Goal: Information Seeking & Learning: Find contact information

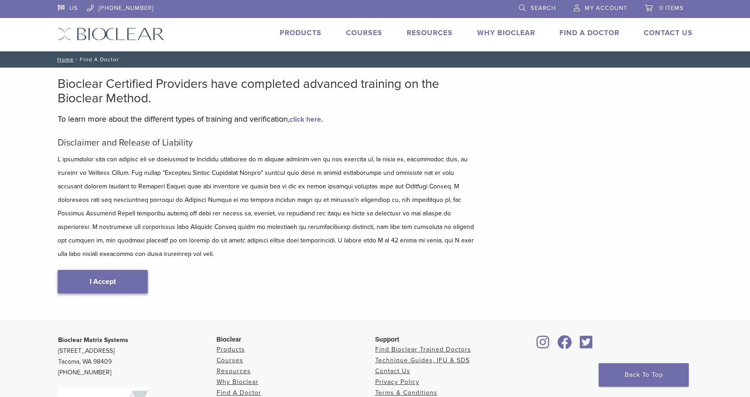
click at [107, 270] on link "I Accept" at bounding box center [103, 281] width 90 height 23
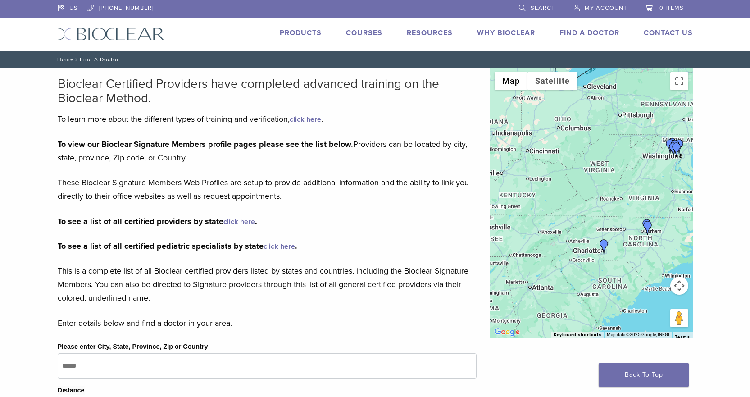
drag, startPoint x: 554, startPoint y: 214, endPoint x: 610, endPoint y: 211, distance: 56.0
click at [624, 213] on div at bounding box center [591, 203] width 203 height 270
drag, startPoint x: 561, startPoint y: 207, endPoint x: 650, endPoint y: 206, distance: 89.7
click at [657, 207] on div at bounding box center [591, 203] width 203 height 270
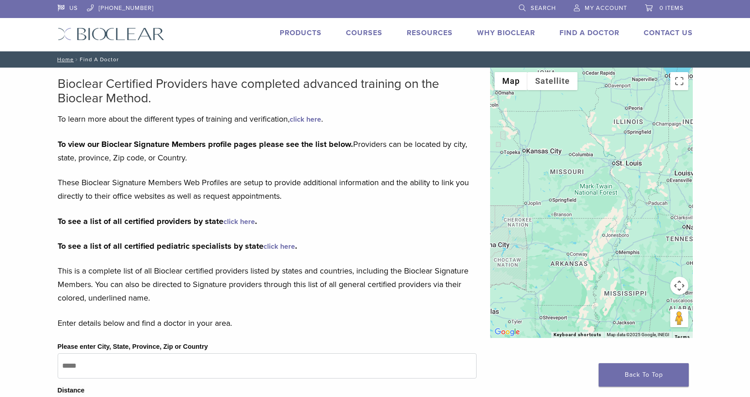
drag, startPoint x: 600, startPoint y: 206, endPoint x: 628, endPoint y: 204, distance: 28.0
click at [628, 204] on div at bounding box center [591, 203] width 203 height 270
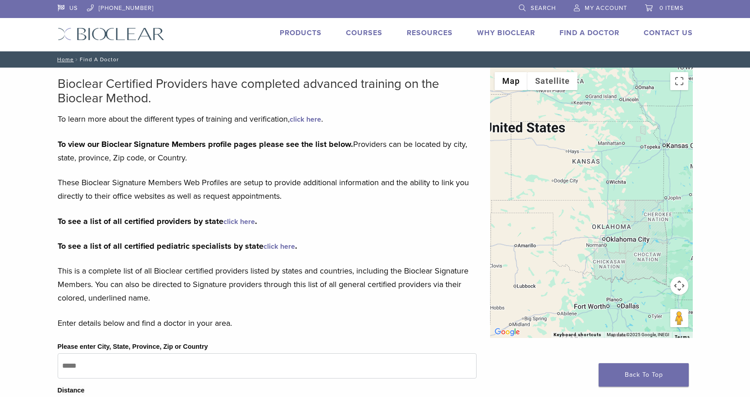
drag, startPoint x: 607, startPoint y: 206, endPoint x: 640, endPoint y: 206, distance: 33.8
click at [640, 206] on div at bounding box center [591, 203] width 203 height 270
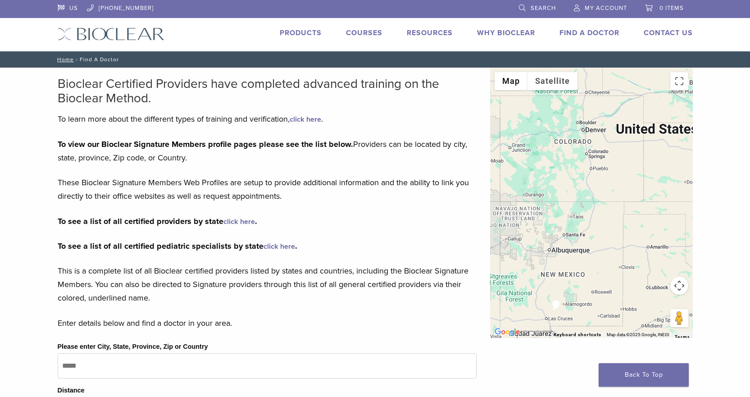
drag, startPoint x: 590, startPoint y: 207, endPoint x: 637, endPoint y: 207, distance: 46.9
click at [636, 207] on div at bounding box center [591, 203] width 203 height 270
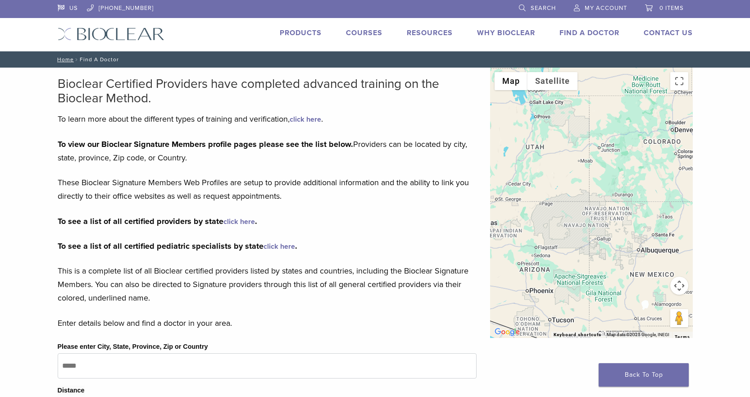
drag, startPoint x: 583, startPoint y: 208, endPoint x: 616, endPoint y: 209, distance: 33.4
click at [638, 209] on div at bounding box center [591, 203] width 203 height 270
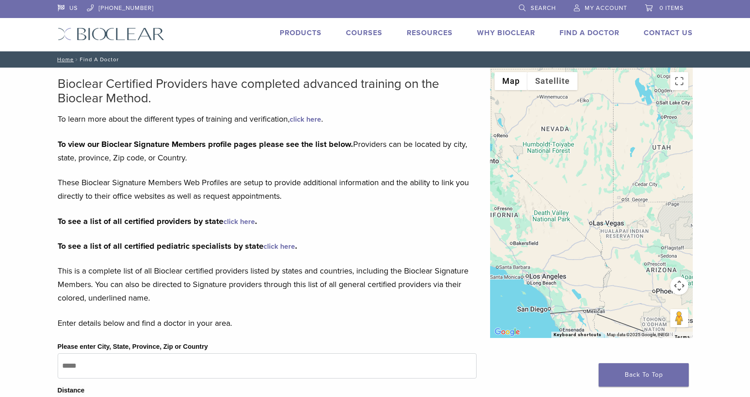
click at [632, 210] on div at bounding box center [591, 203] width 203 height 270
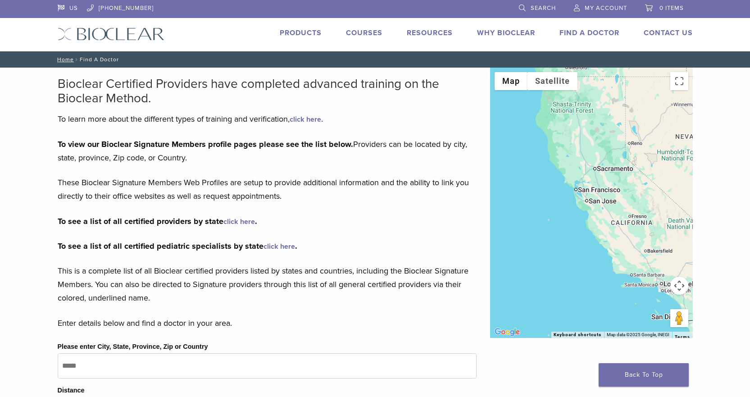
drag, startPoint x: 617, startPoint y: 208, endPoint x: 613, endPoint y: 241, distance: 33.1
click at [613, 241] on div at bounding box center [591, 203] width 203 height 270
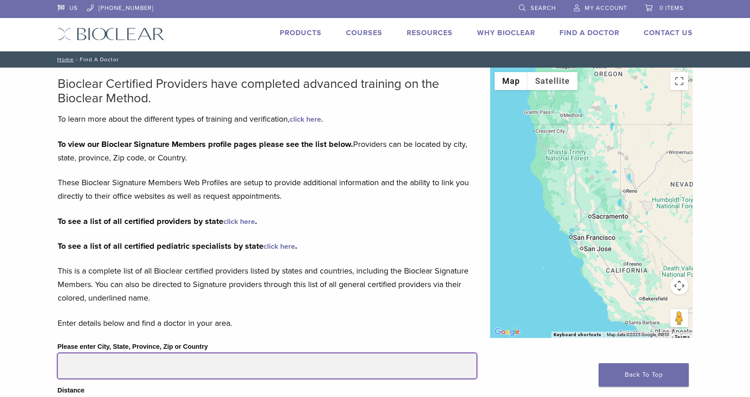
type input "**********"
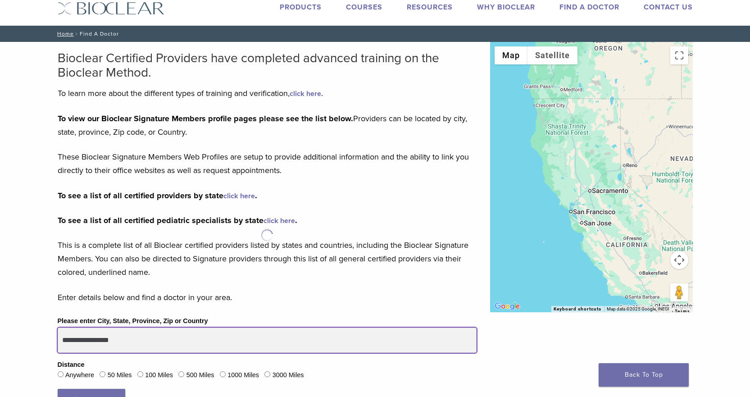
scroll to position [90, 0]
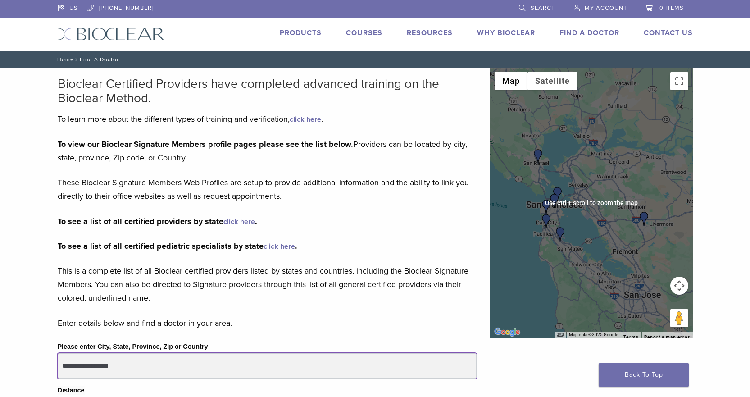
scroll to position [45, 0]
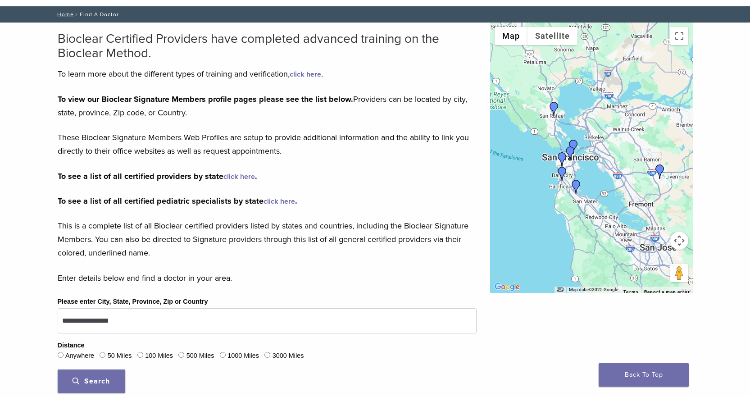
drag, startPoint x: 588, startPoint y: 192, endPoint x: 605, endPoint y: 190, distance: 17.7
click at [605, 190] on div at bounding box center [591, 158] width 203 height 270
click at [680, 37] on button "Toggle fullscreen view" at bounding box center [680, 36] width 18 height 18
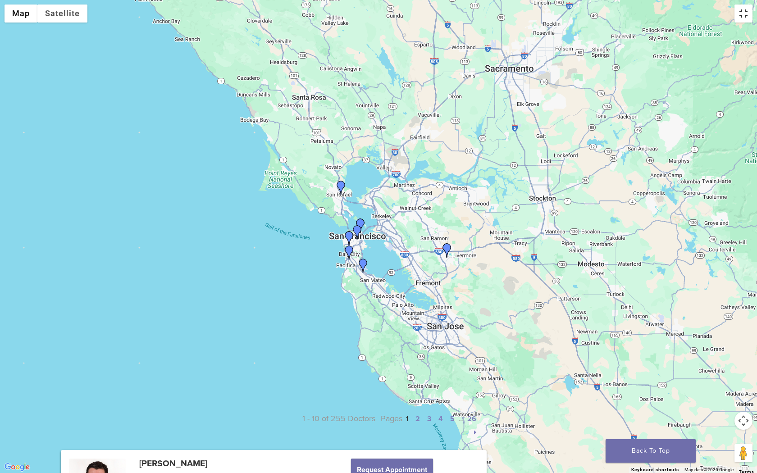
click at [744, 17] on button "Toggle fullscreen view" at bounding box center [744, 14] width 18 height 18
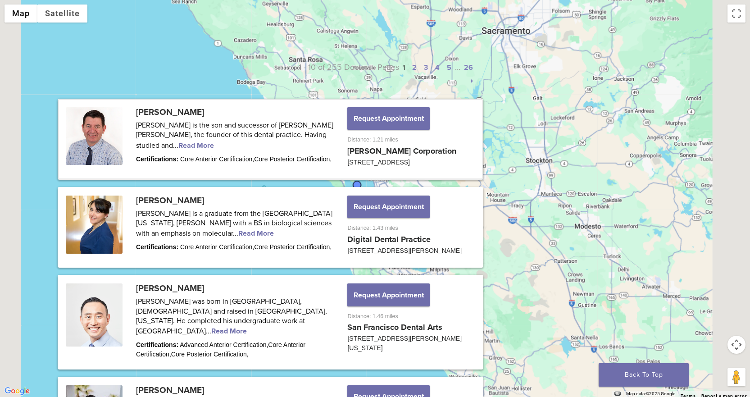
scroll to position [406, 0]
